Goal: Browse casually

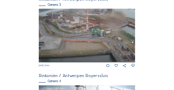
scroll to position [297, 0]
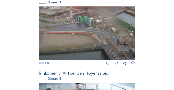
drag, startPoint x: 116, startPoint y: 49, endPoint x: 85, endPoint y: 45, distance: 31.5
click at [80, 45] on img at bounding box center [87, 33] width 96 height 54
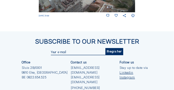
scroll to position [436, 0]
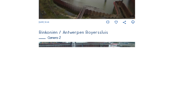
scroll to position [103, 0]
